Goal: Task Accomplishment & Management: Manage account settings

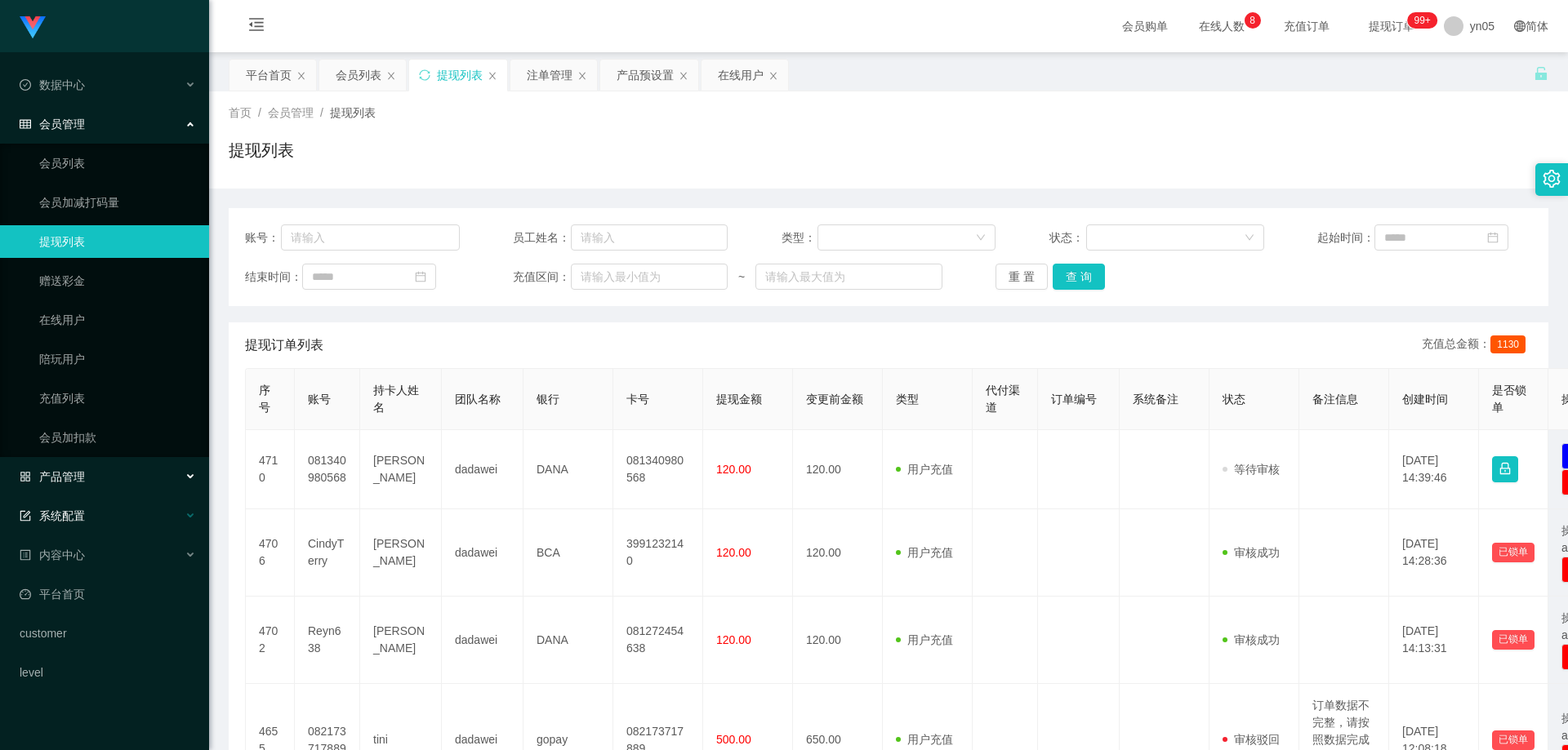
drag, startPoint x: 88, startPoint y: 485, endPoint x: 96, endPoint y: 524, distance: 39.8
click at [88, 485] on div "产品管理" at bounding box center [105, 476] width 209 height 33
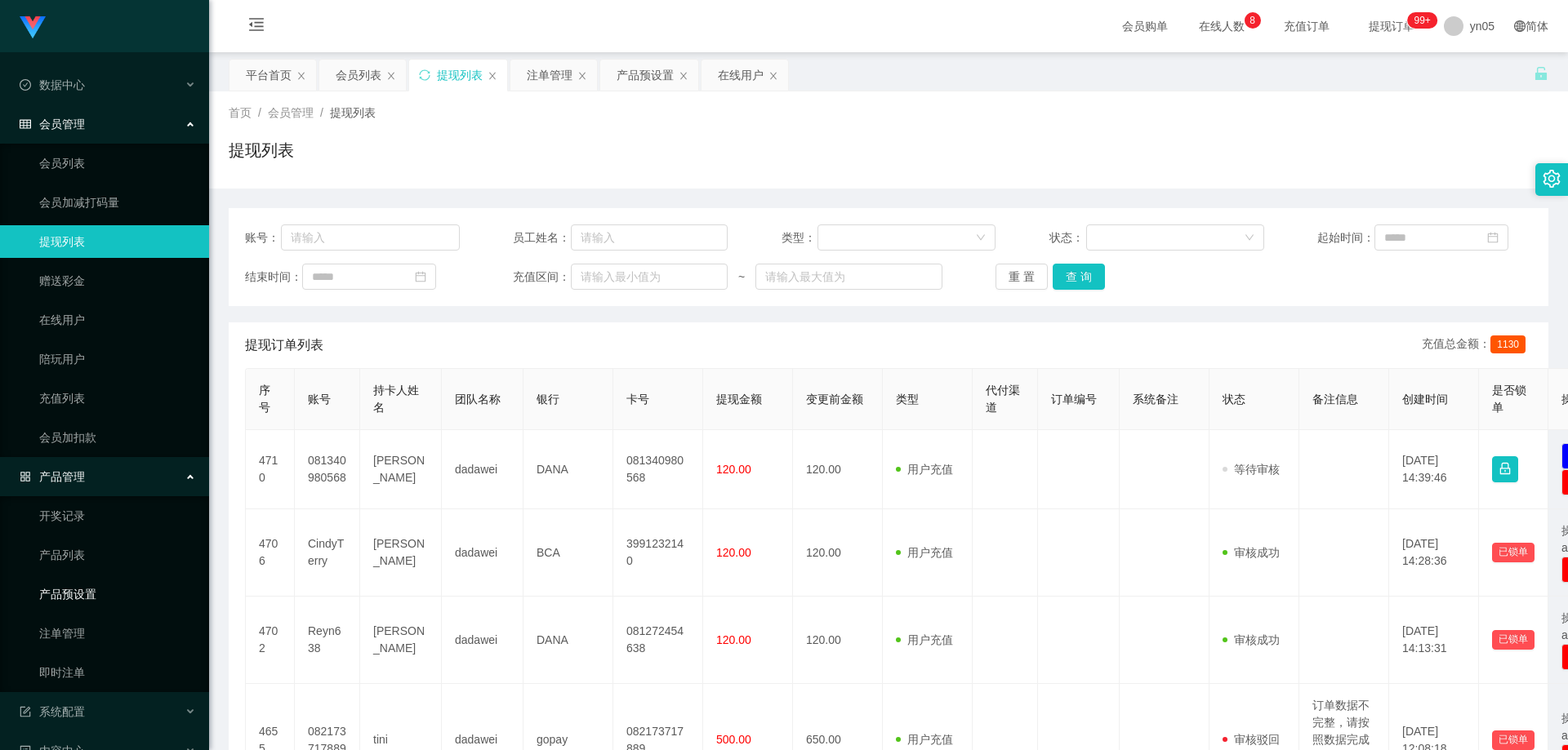
click at [92, 602] on link "产品预设置" at bounding box center [117, 594] width 156 height 33
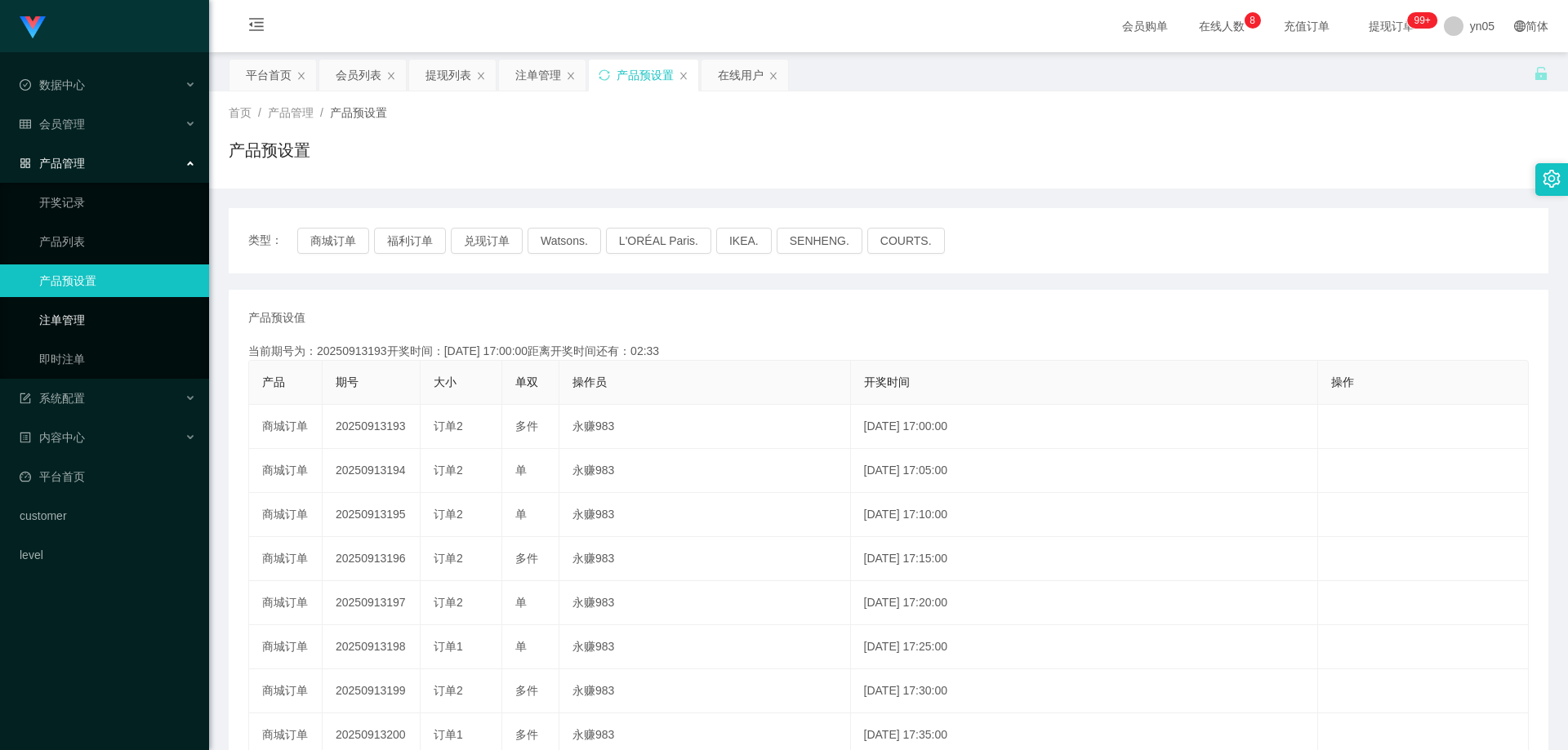
click at [53, 321] on link "注单管理" at bounding box center [117, 320] width 156 height 33
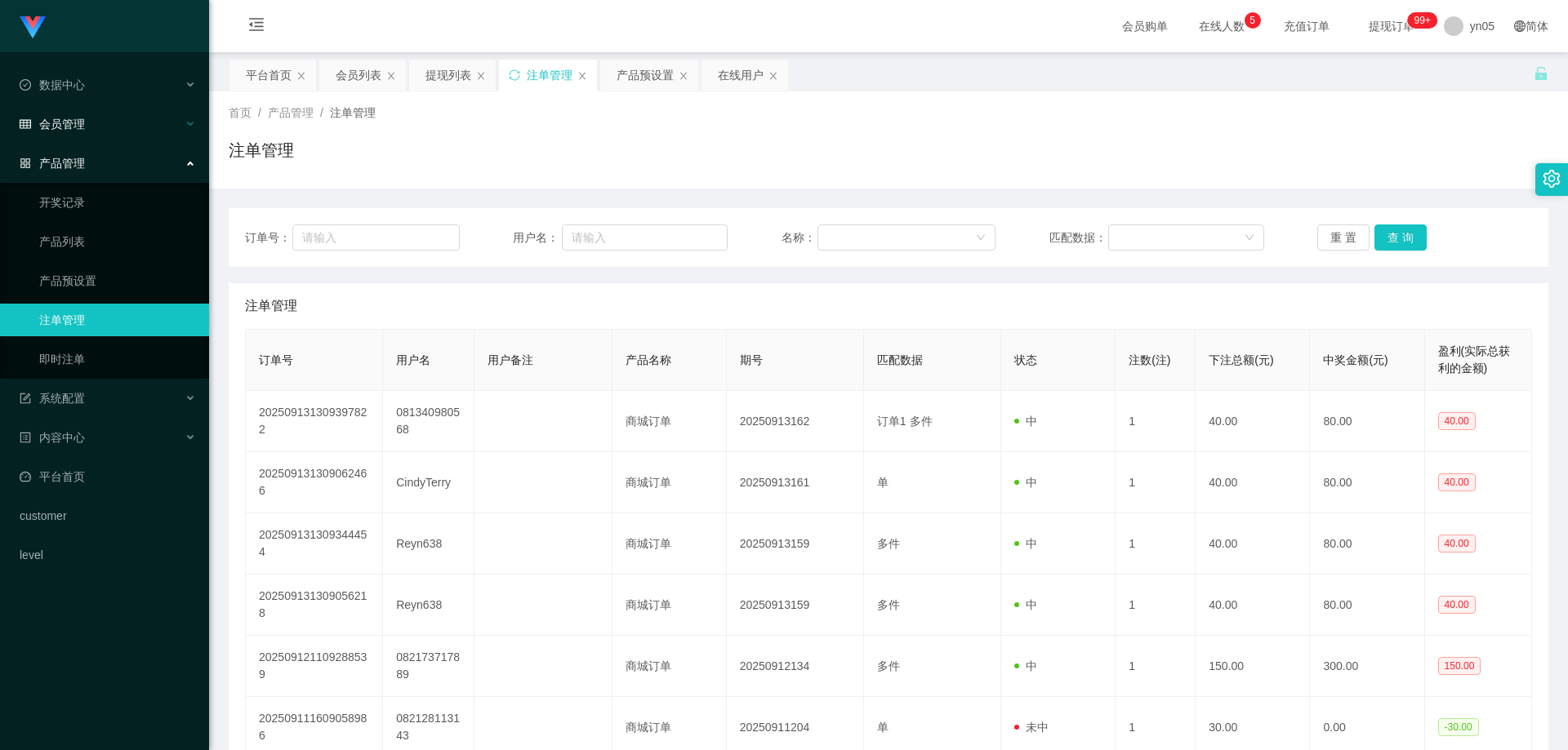
click at [83, 128] on span "会员管理" at bounding box center [52, 124] width 65 height 13
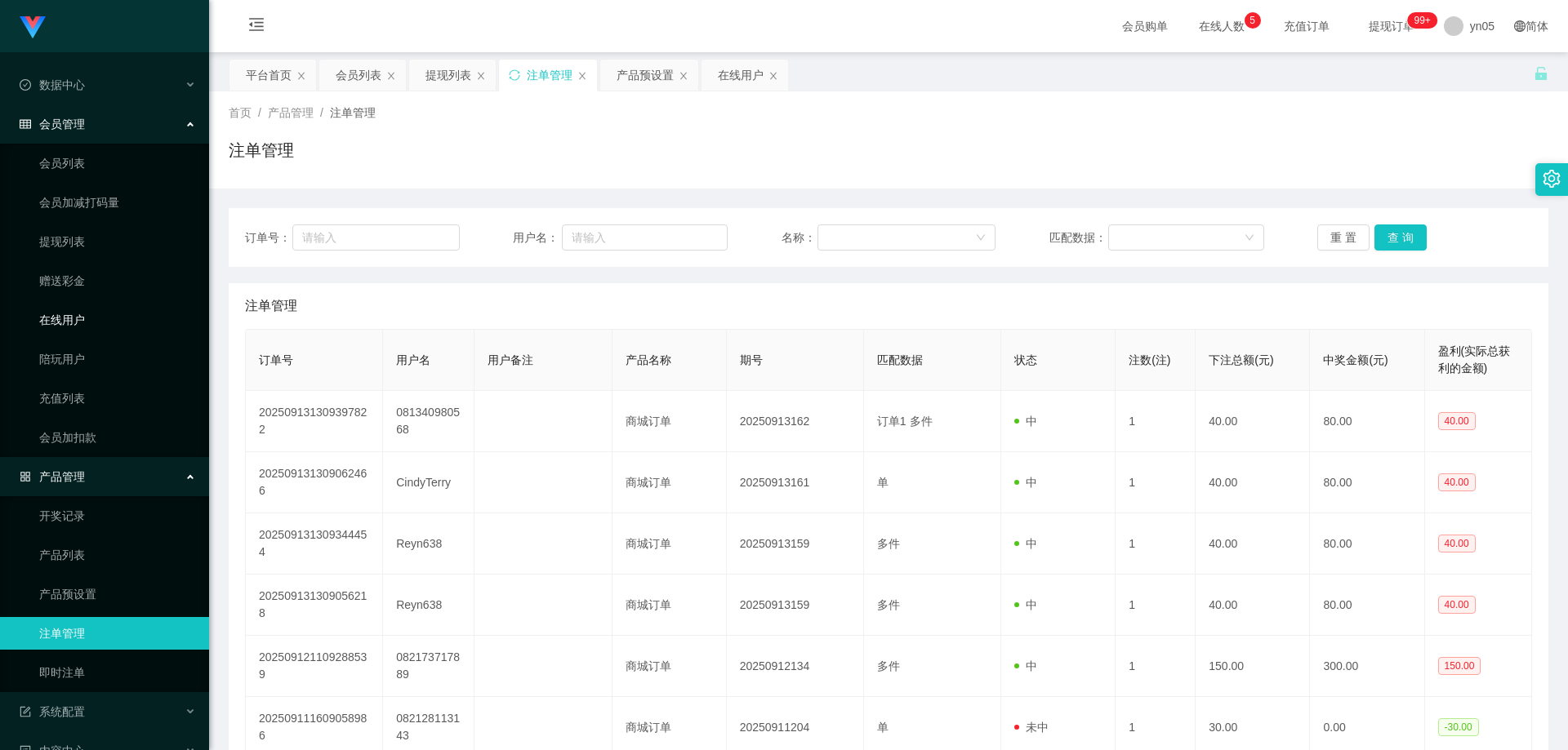
click at [81, 325] on link "在线用户" at bounding box center [117, 320] width 156 height 33
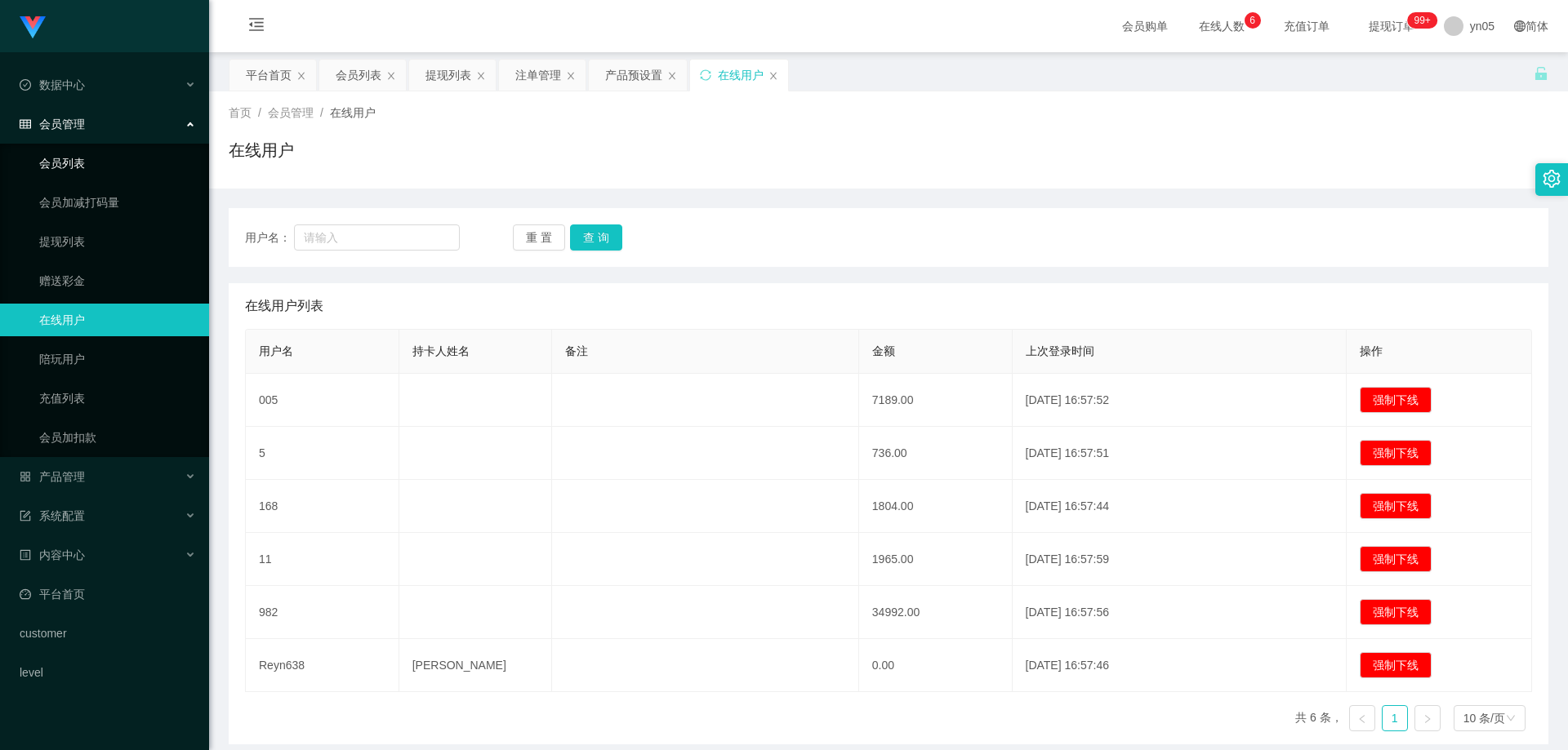
click at [79, 169] on link "会员列表" at bounding box center [117, 163] width 156 height 33
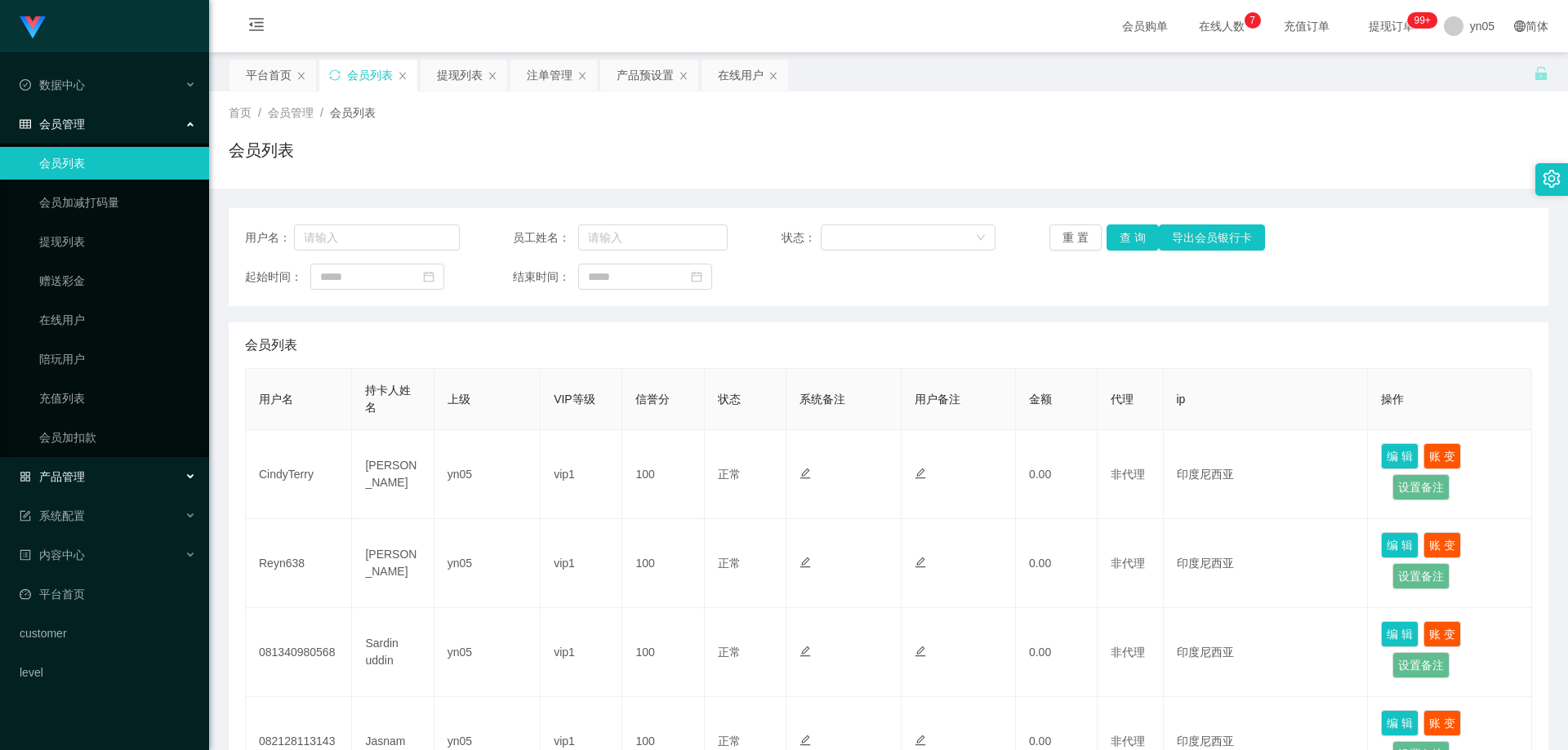
click at [88, 478] on div "产品管理" at bounding box center [105, 476] width 209 height 33
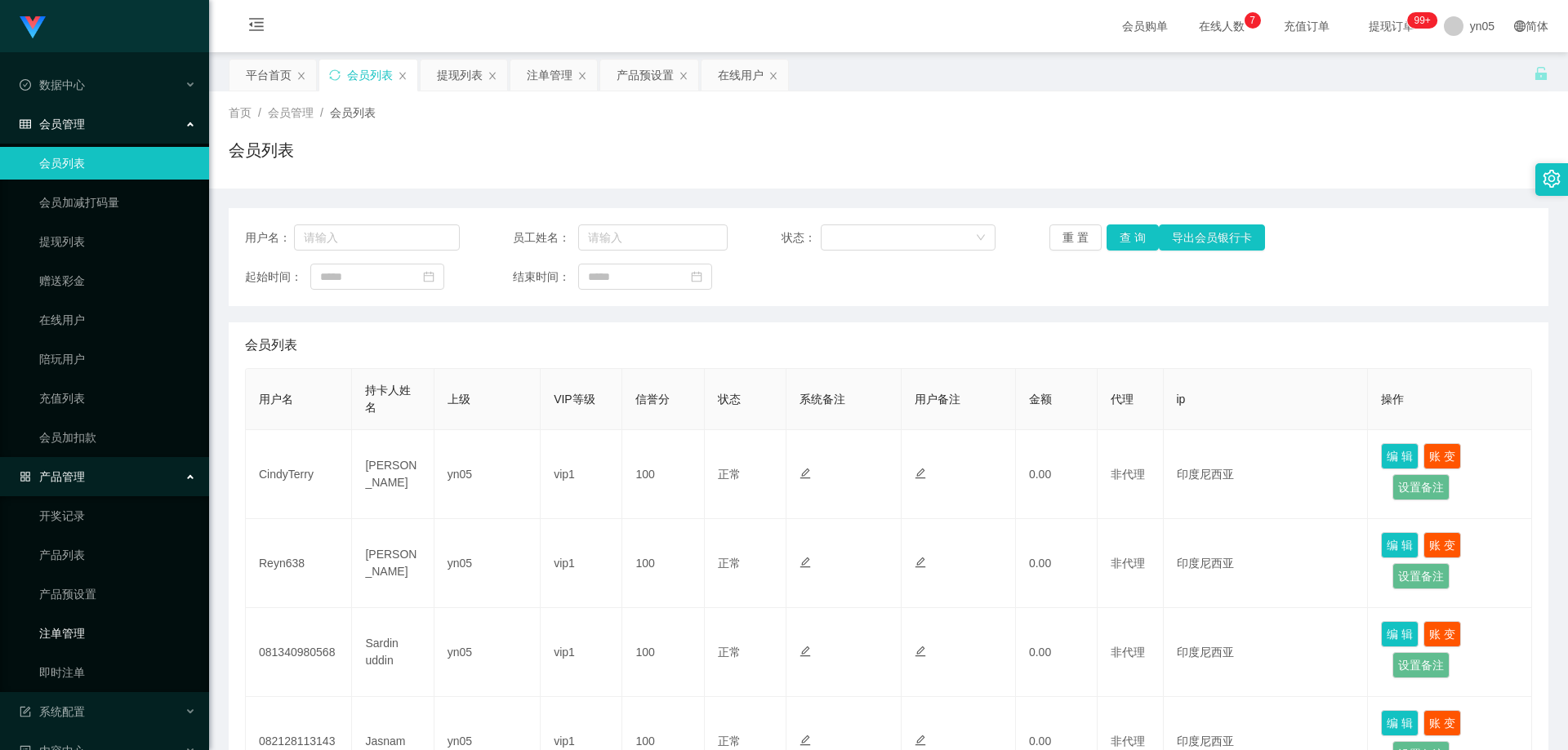
click at [83, 632] on link "注单管理" at bounding box center [117, 634] width 156 height 33
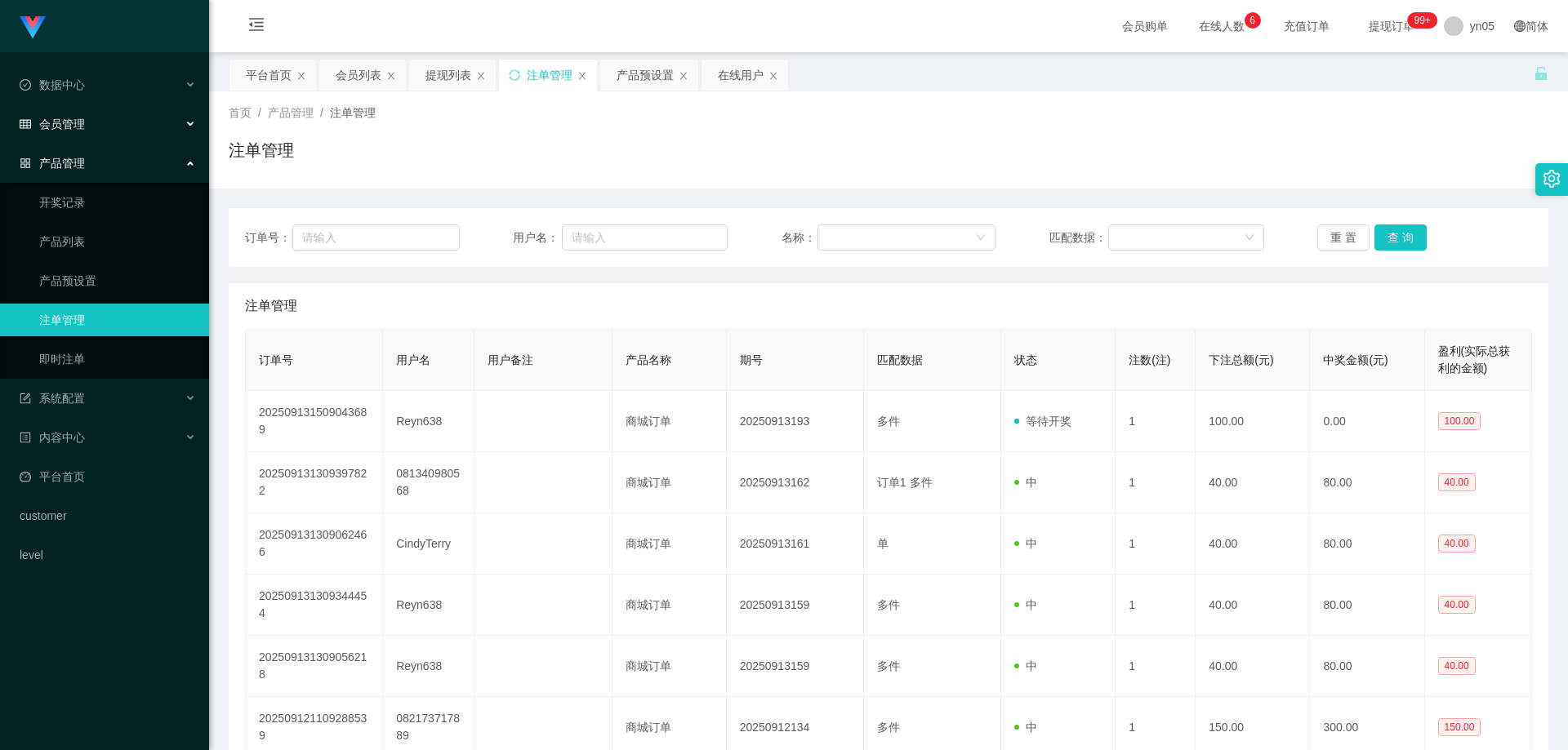
click at [87, 116] on div "会员管理" at bounding box center [105, 124] width 209 height 33
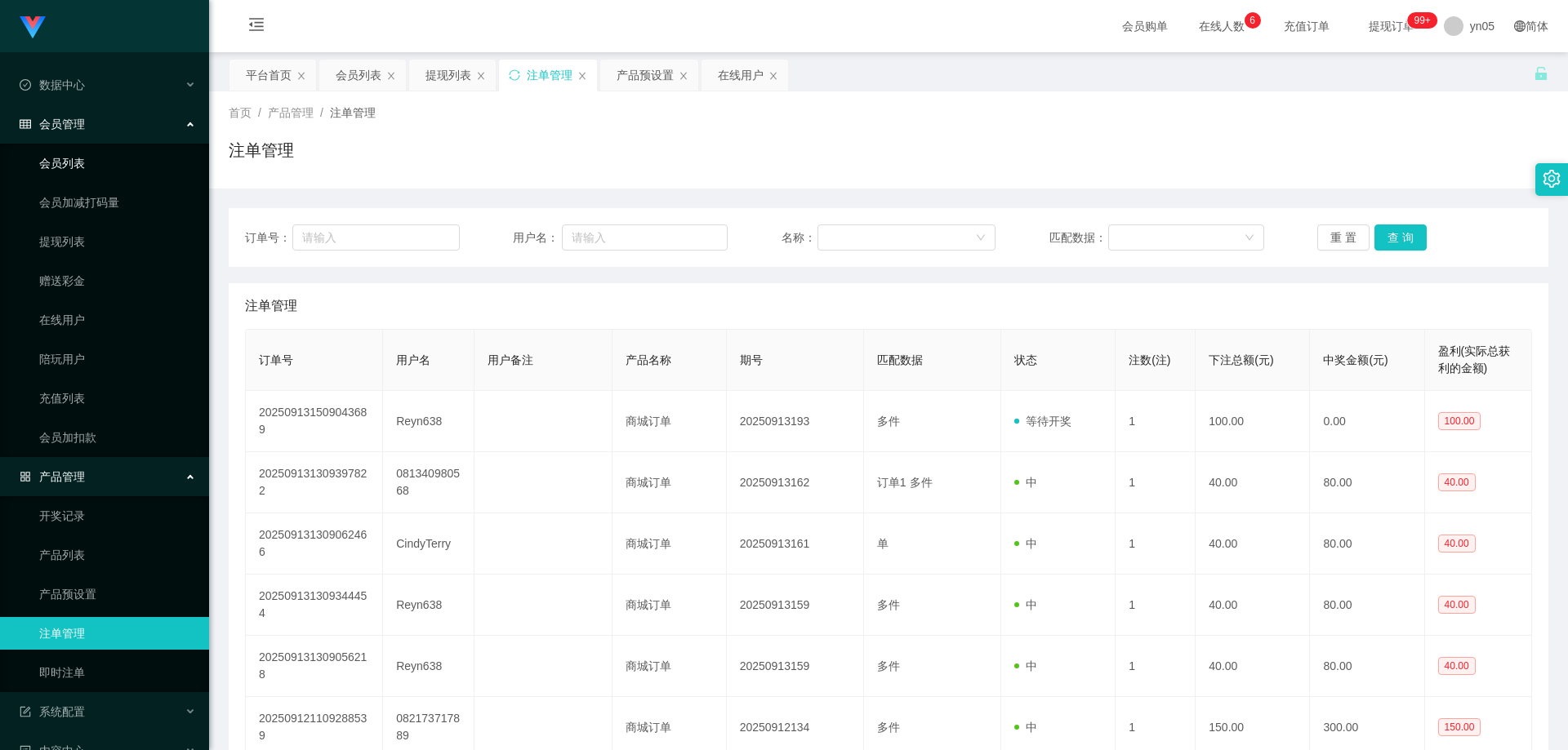
click at [89, 154] on link "会员列表" at bounding box center [117, 163] width 156 height 33
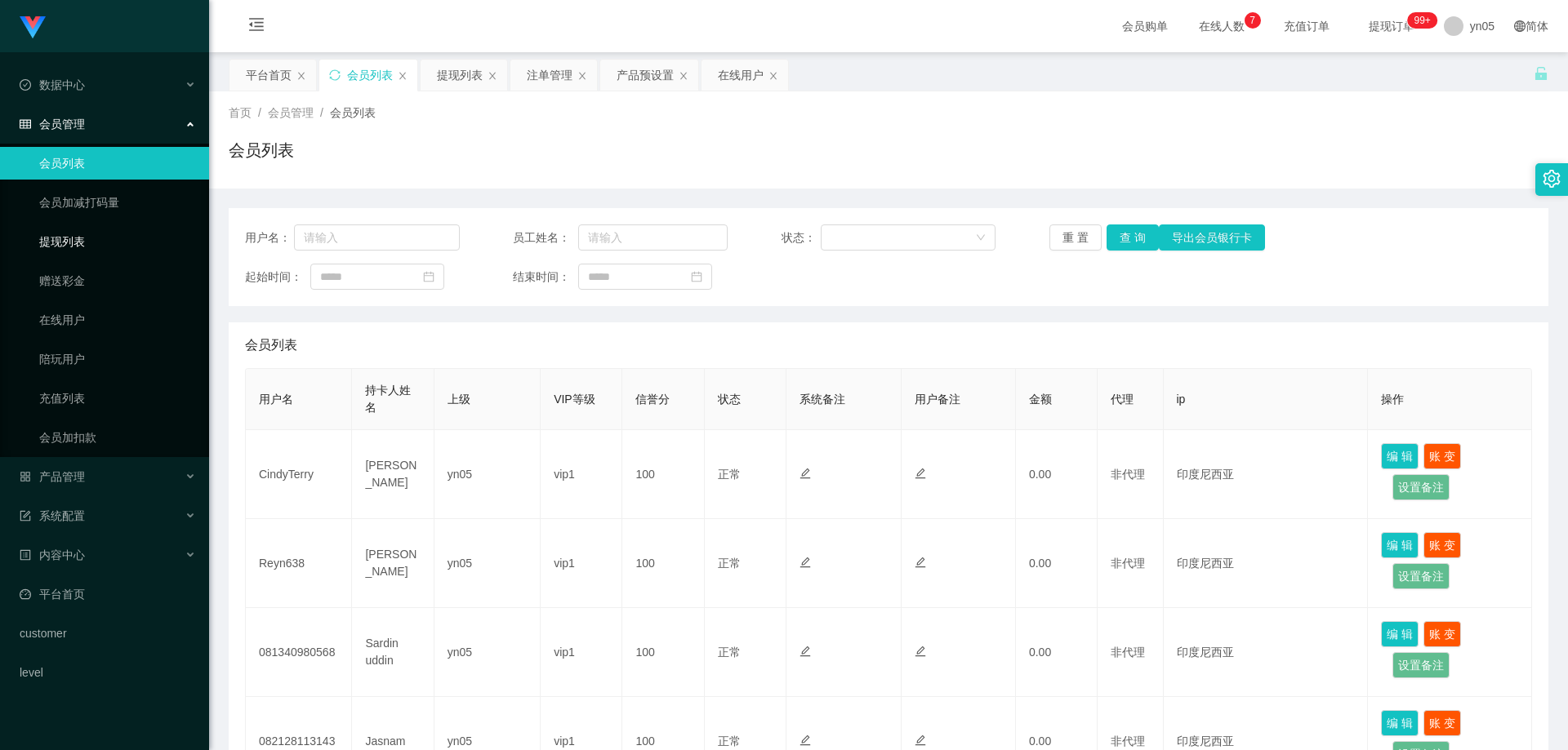
click at [93, 240] on link "提现列表" at bounding box center [117, 241] width 156 height 33
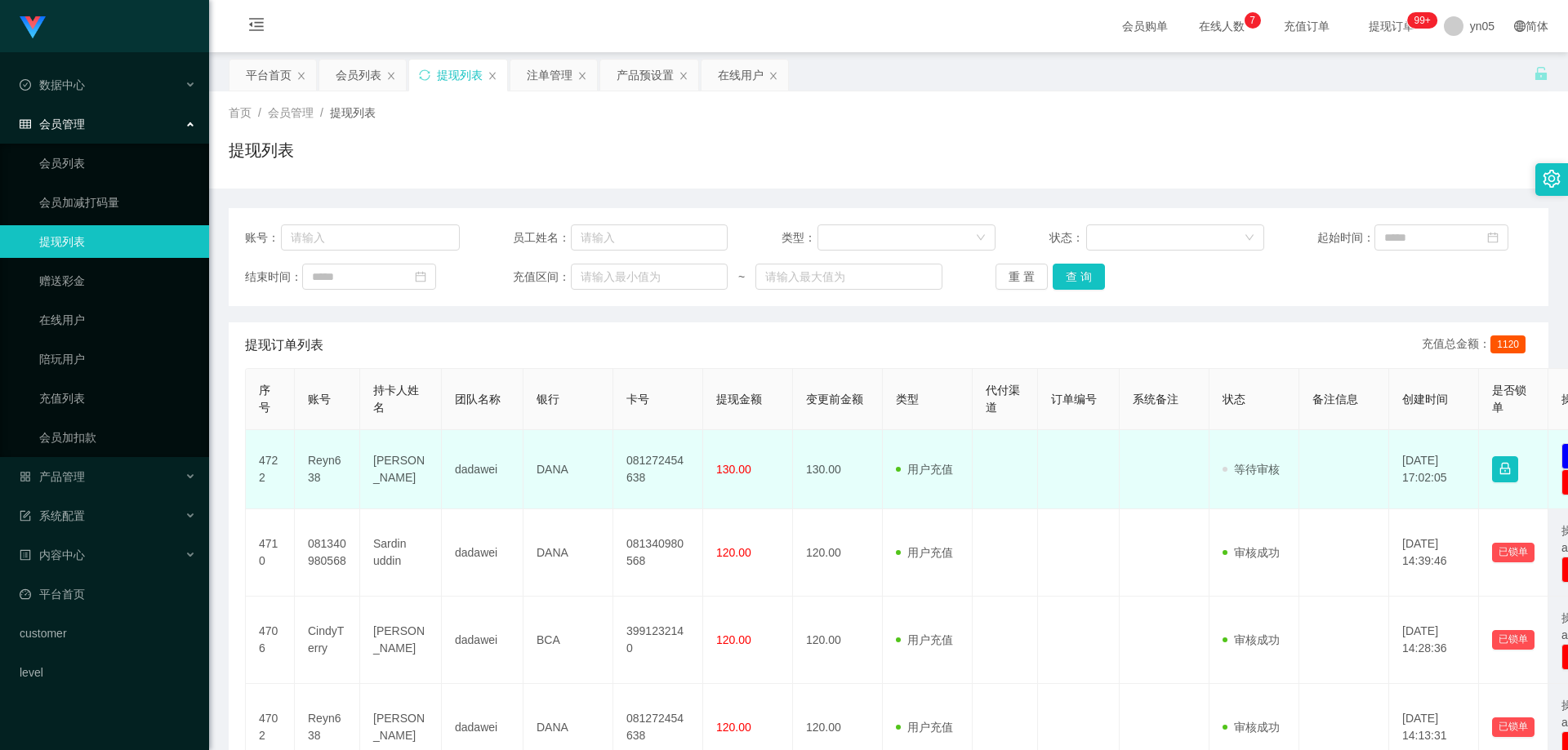
click at [329, 463] on td "Reyn638" at bounding box center [327, 469] width 65 height 80
copy td "Reyn638"
